Goal: Task Accomplishment & Management: Complete application form

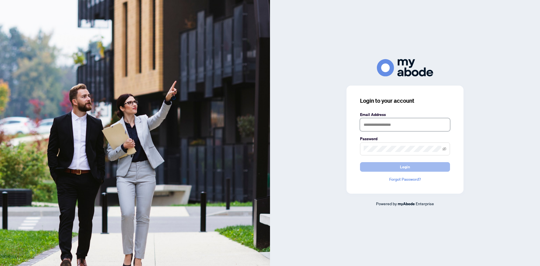
type input "**********"
click at [405, 168] on span "Login" at bounding box center [405, 166] width 10 height 9
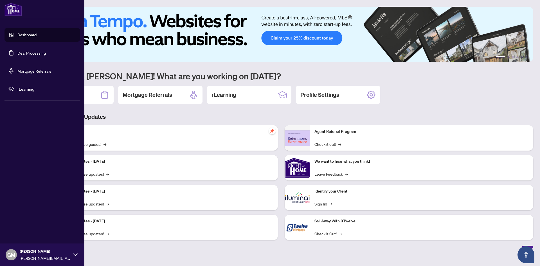
click at [30, 53] on link "Deal Processing" at bounding box center [31, 52] width 28 height 5
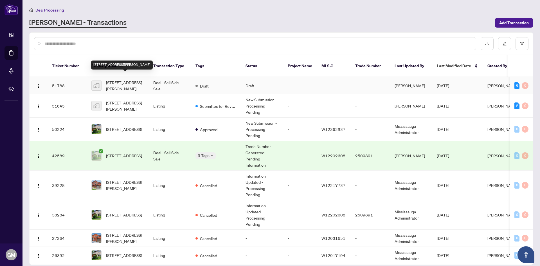
click at [117, 79] on span "54 Ferguson Place, Brampton, ON, Canada" at bounding box center [125, 85] width 38 height 12
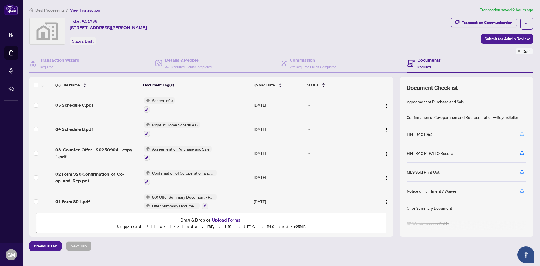
click at [520, 132] on icon "button" at bounding box center [521, 133] width 5 height 5
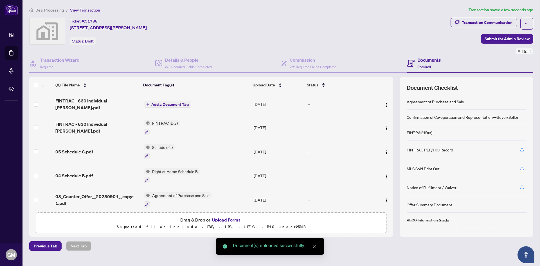
click at [156, 103] on span "Add a Document Tag" at bounding box center [169, 104] width 37 height 4
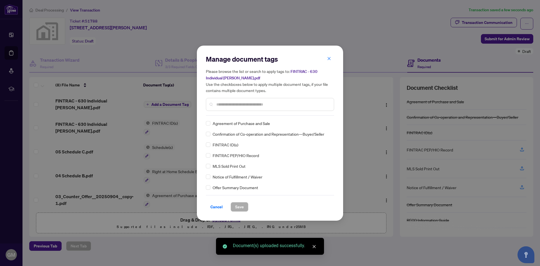
click at [221, 117] on div "Manage document tags Please browse the list or search to apply tags to: FINTRAC…" at bounding box center [270, 133] width 128 height 157
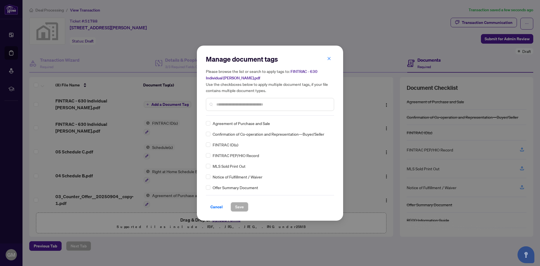
click at [225, 104] on input "text" at bounding box center [272, 104] width 113 height 6
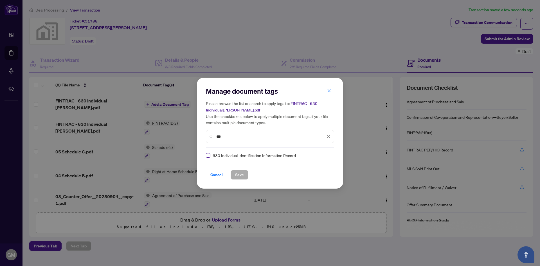
type input "***"
click at [241, 173] on span "Save" at bounding box center [239, 174] width 9 height 9
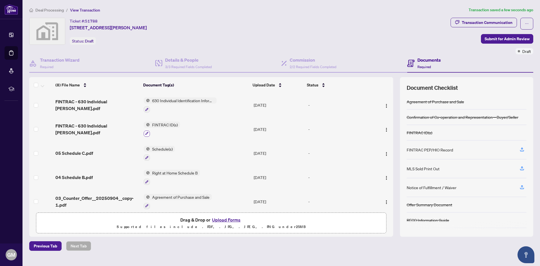
click at [145, 134] on icon "button" at bounding box center [146, 133] width 3 height 3
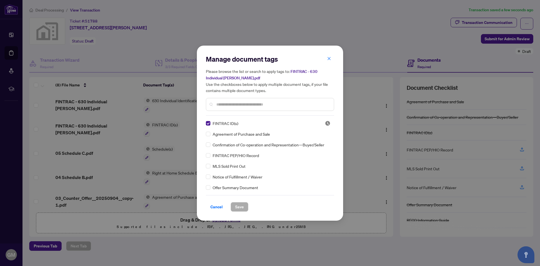
click at [234, 103] on input "text" at bounding box center [272, 104] width 113 height 6
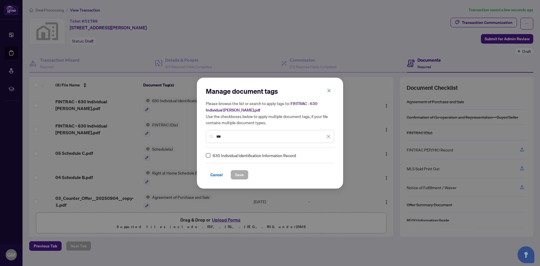
type input "***"
click at [238, 174] on span "Save" at bounding box center [239, 174] width 9 height 9
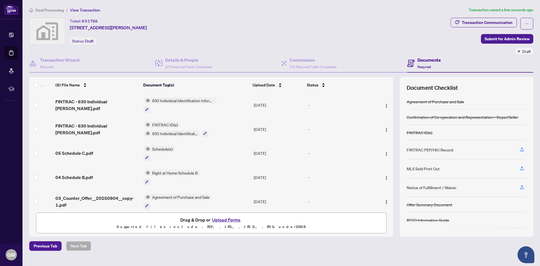
click at [202, 101] on span "630 Individual Identification Information Record" at bounding box center [183, 100] width 67 height 6
click at [147, 109] on icon "button" at bounding box center [146, 109] width 3 height 3
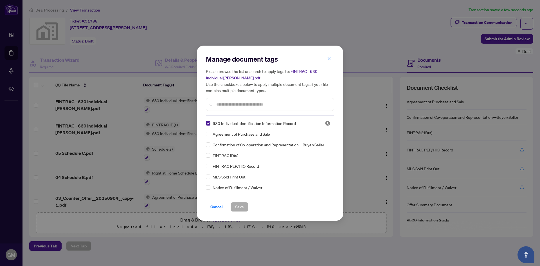
click at [233, 103] on input "text" at bounding box center [272, 104] width 113 height 6
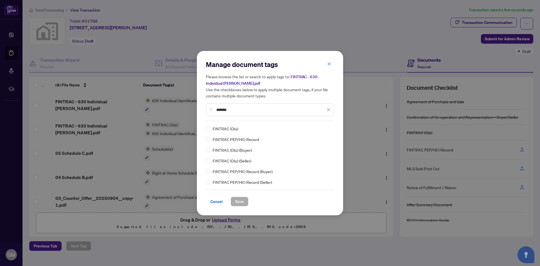
type input "*******"
click at [239, 201] on span "Save" at bounding box center [239, 201] width 9 height 9
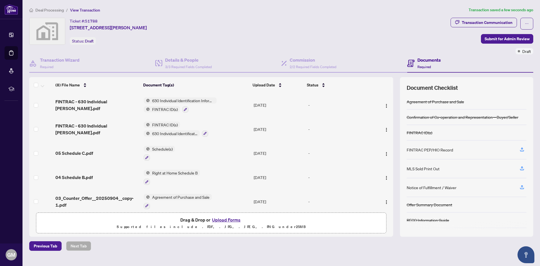
scroll to position [15, 0]
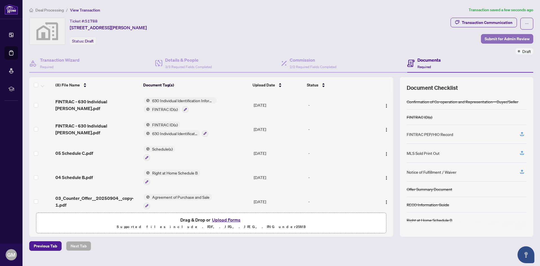
click at [505, 38] on span "Submit for Admin Review" at bounding box center [506, 38] width 45 height 9
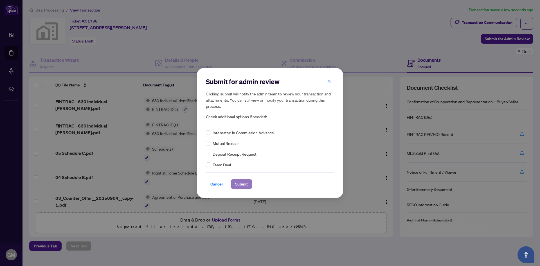
click at [242, 185] on span "Submit" at bounding box center [241, 183] width 13 height 9
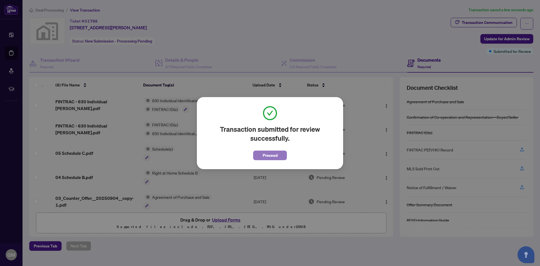
click at [275, 155] on span "Proceed" at bounding box center [270, 155] width 15 height 9
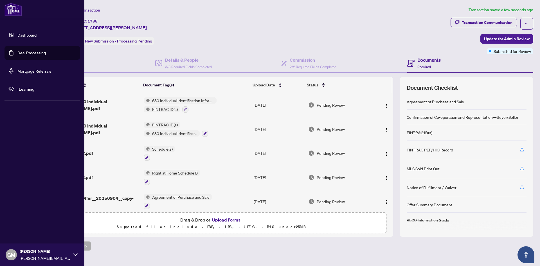
click at [29, 35] on link "Dashboard" at bounding box center [26, 34] width 19 height 5
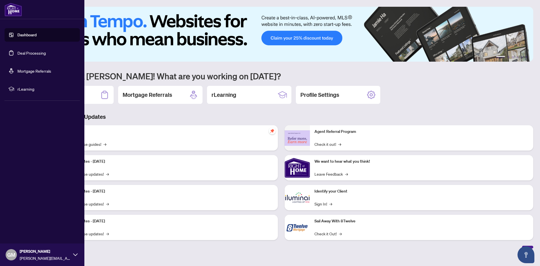
click at [31, 53] on link "Deal Processing" at bounding box center [31, 52] width 28 height 5
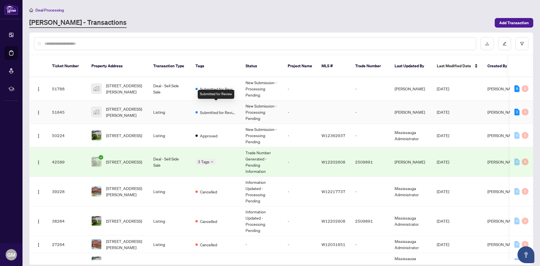
click at [208, 109] on span "Submitted for Review" at bounding box center [218, 112] width 37 height 6
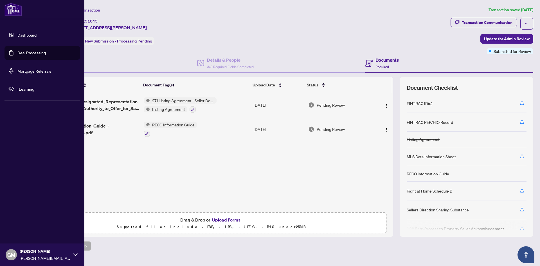
click at [28, 35] on link "Dashboard" at bounding box center [26, 34] width 19 height 5
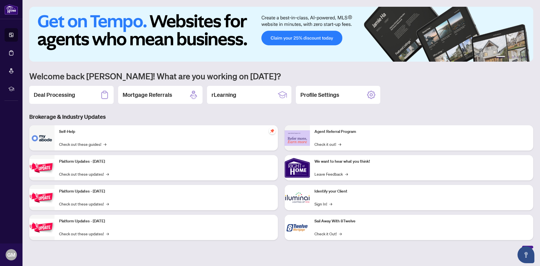
click at [298, 37] on img at bounding box center [281, 34] width 504 height 55
